Goal: Find specific page/section: Find specific page/section

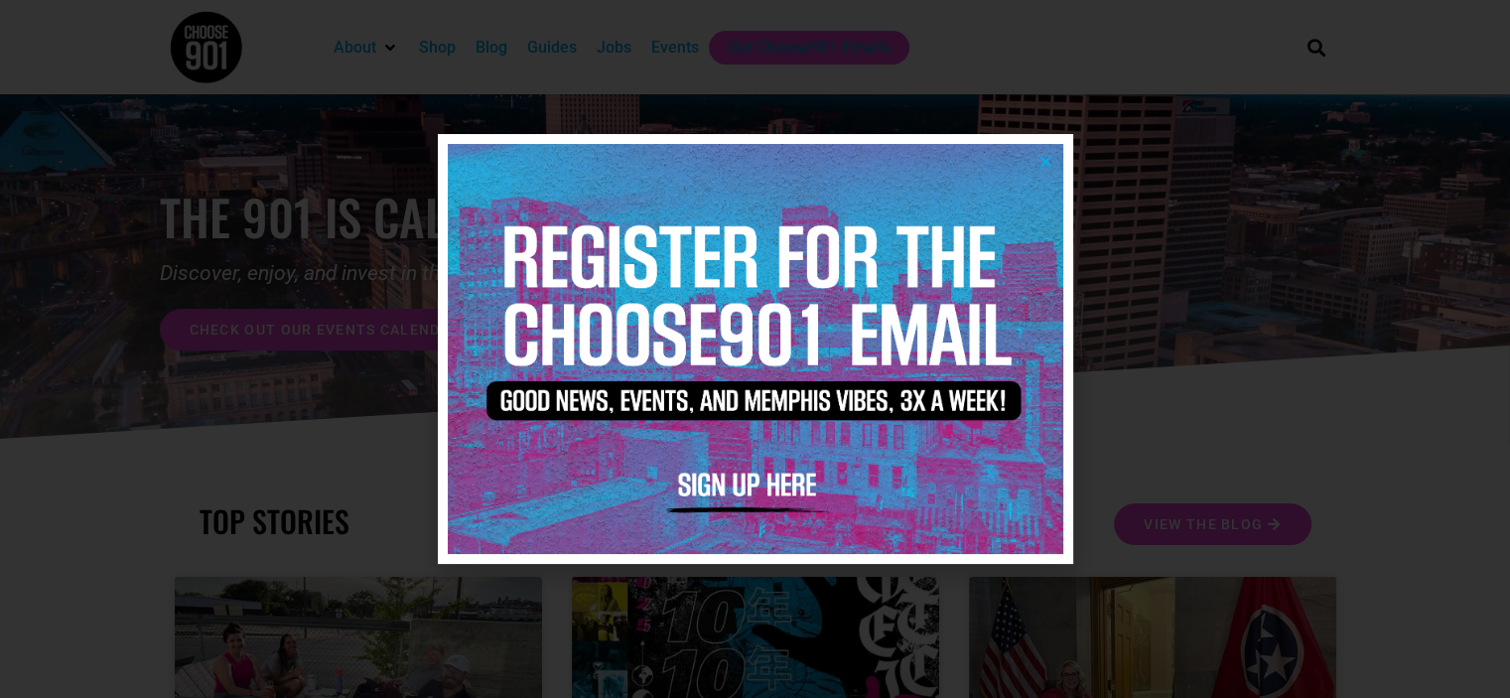
click at [1050, 158] on icon "Close" at bounding box center [1046, 161] width 15 height 15
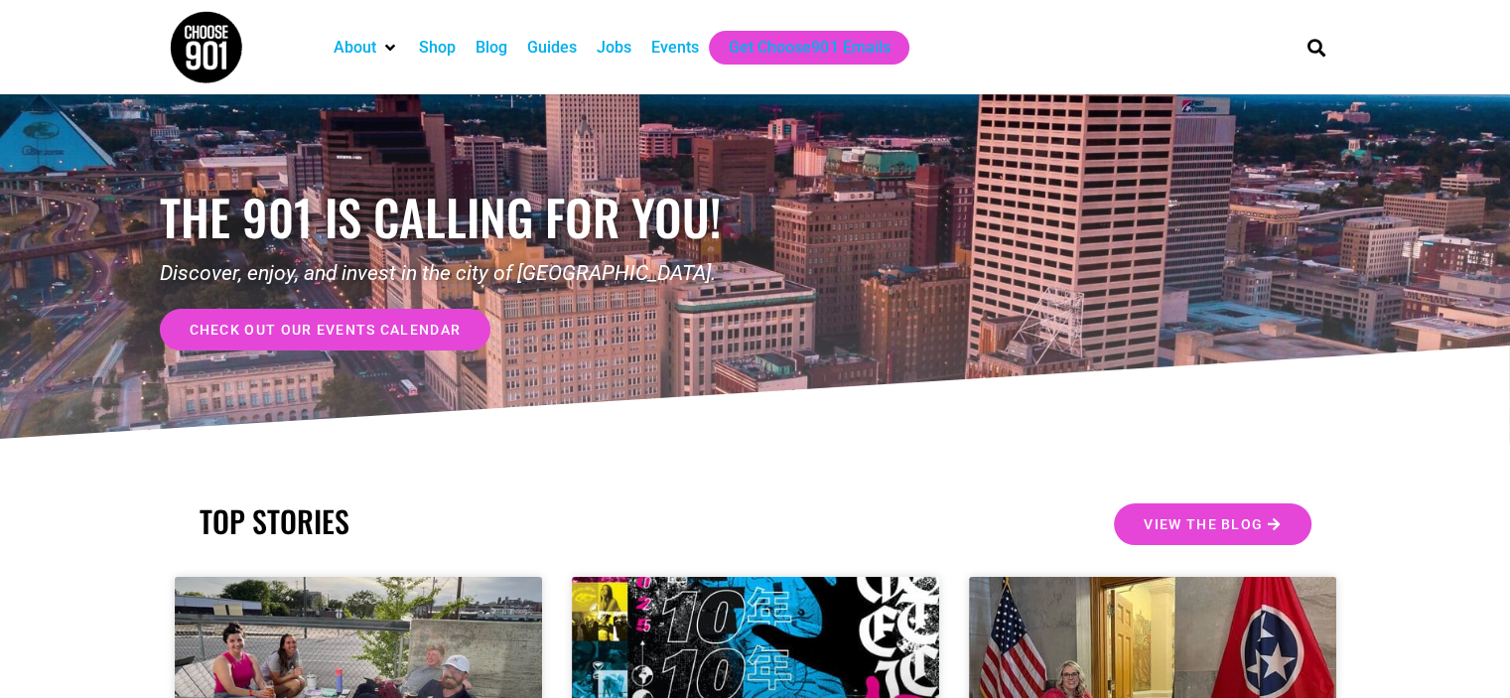
click at [611, 43] on div "Jobs" at bounding box center [614, 48] width 35 height 24
